Goal: Information Seeking & Learning: Learn about a topic

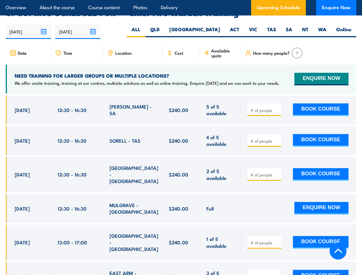
click at [181, 0] on article "Overview About the course Course content Photos Delivery Upcoming Schedule Enqu…" at bounding box center [181, 7] width 351 height 15
click at [28, 24] on input "[DATE]" at bounding box center [28, 31] width 45 height 15
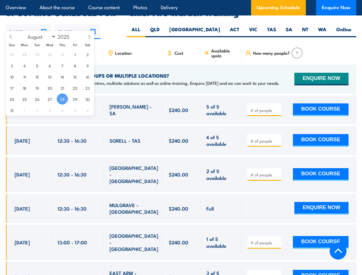
click at [78, 24] on input "[DATE]" at bounding box center [77, 31] width 45 height 15
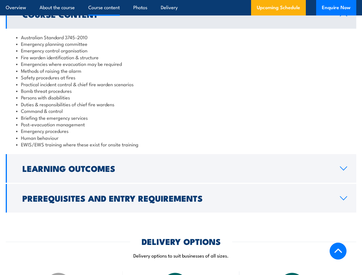
click at [181, 0] on article "Overview About the course Course content Photos Delivery Upcoming Schedule Enqu…" at bounding box center [181, 7] width 351 height 15
click at [181, 169] on h2 "Learning Outcomes" at bounding box center [176, 168] width 309 height 7
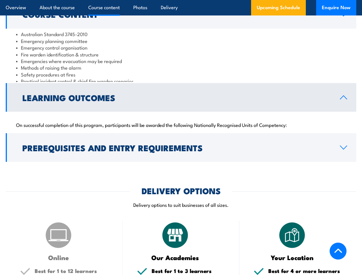
click at [181, 198] on div "DELIVERY OPTIONS Delivery options to suit businesses of all sizes." at bounding box center [181, 201] width 351 height 28
